Goal: Browse casually

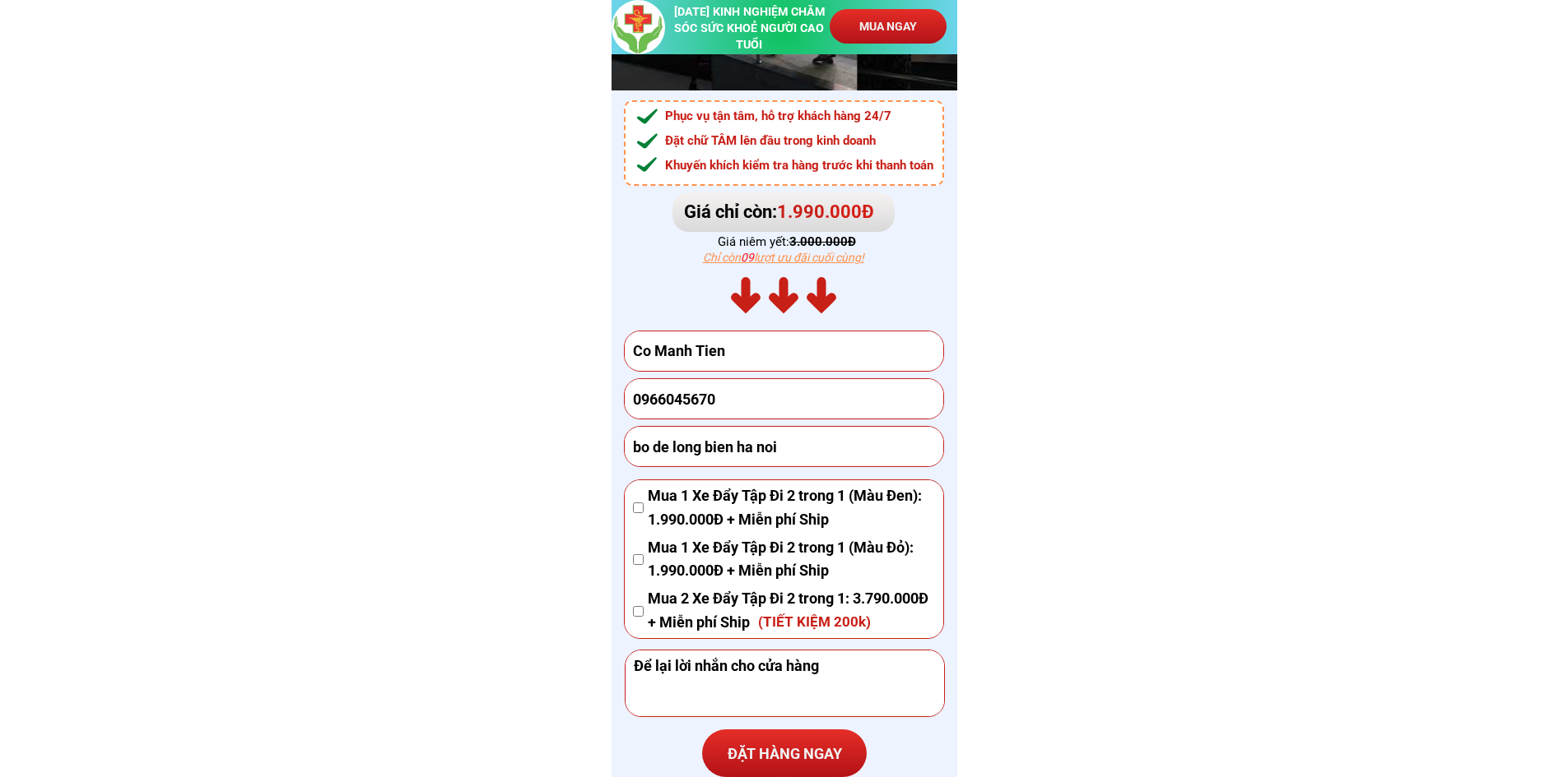
scroll to position [11024, 0]
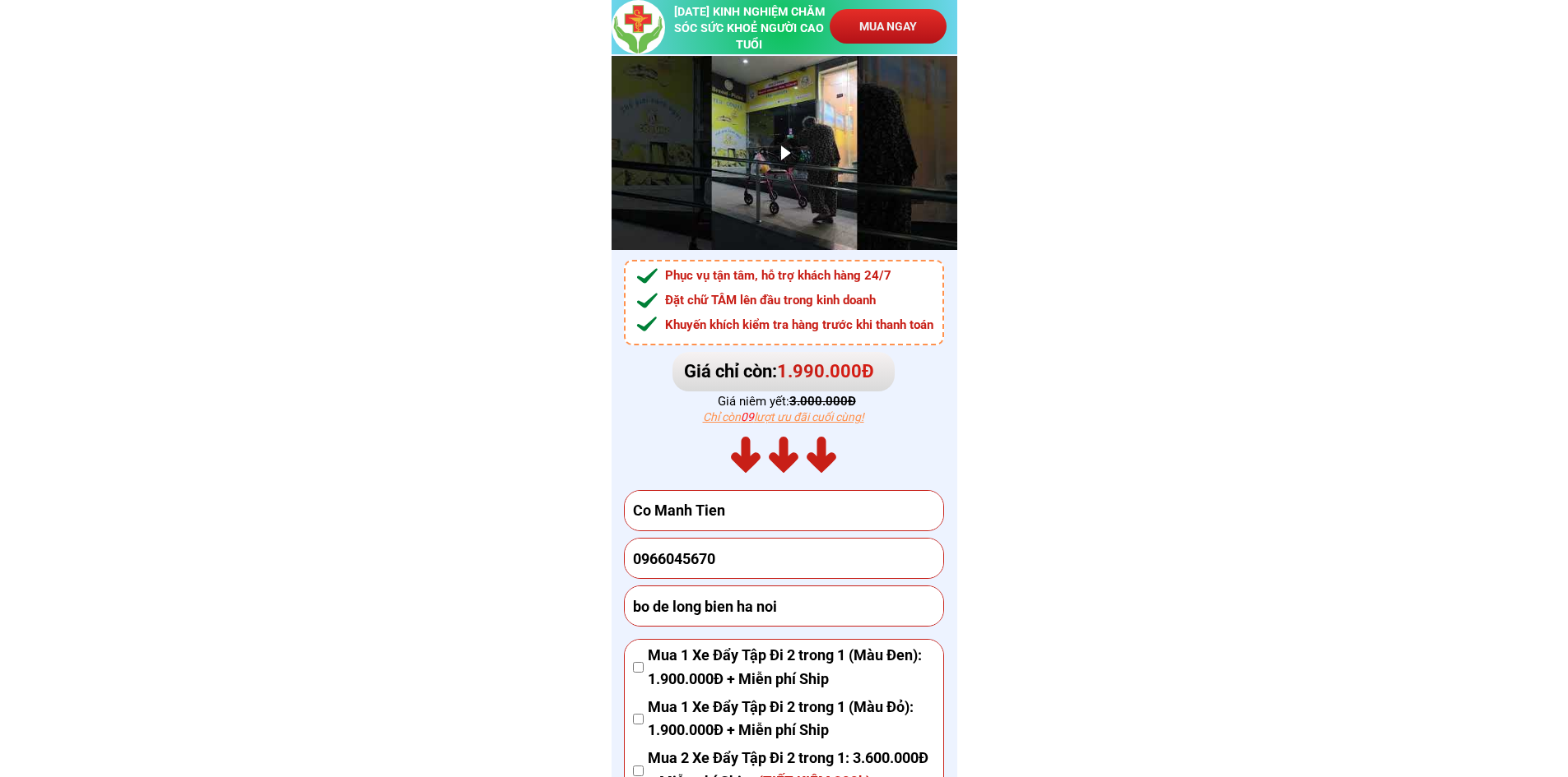
scroll to position [10984, 0]
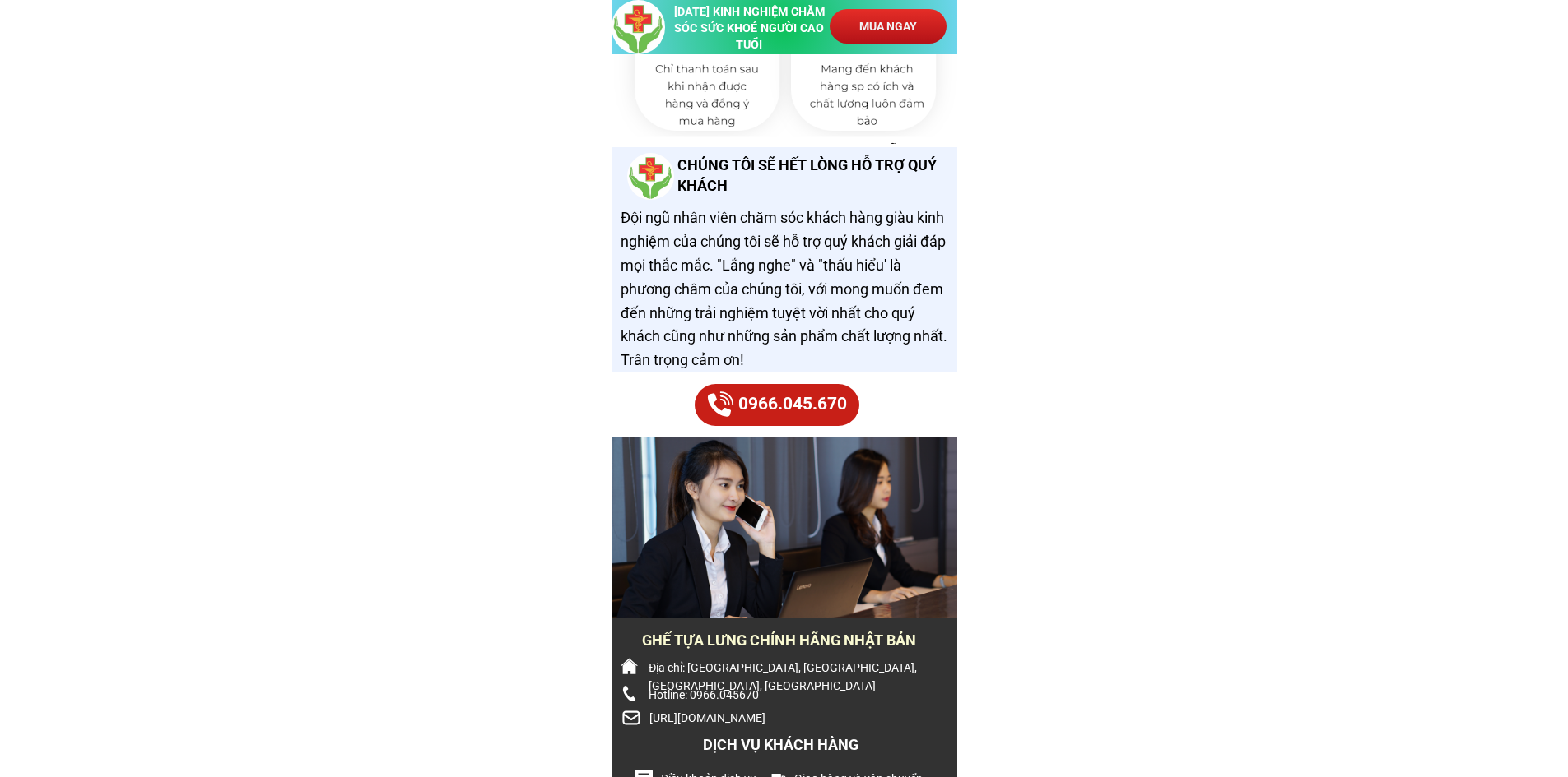
scroll to position [13347, 0]
